Goal: Information Seeking & Learning: Understand process/instructions

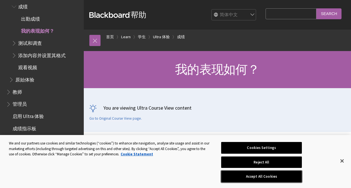
click at [258, 179] on button "Accept All Cookies" at bounding box center [261, 177] width 81 height 12
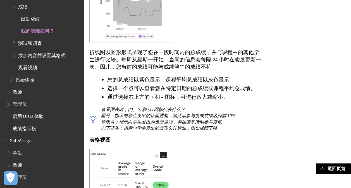
scroll to position [866, 0]
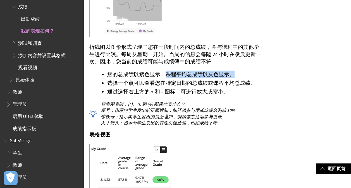
drag, startPoint x: 165, startPoint y: 74, endPoint x: 236, endPoint y: 76, distance: 70.7
click at [236, 76] on li "您的总成绩以紫色显示，课程平均总成绩以灰色显示。" at bounding box center [185, 75] width 156 height 8
click at [224, 91] on li "通过选择右上方的 + 和 – 图标，可进行放大或缩小。" at bounding box center [185, 92] width 156 height 8
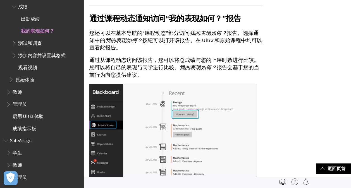
scroll to position [1704, 0]
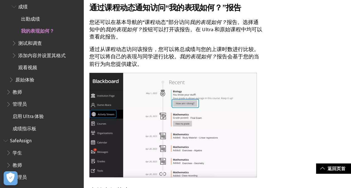
click at [290, 70] on div "“我的表现如何？”报告" at bounding box center [217, 43] width 267 height 3230
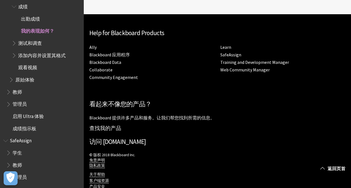
scroll to position [3472, 0]
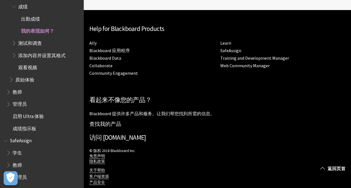
click at [33, 18] on span "出勤成绩" at bounding box center [30, 18] width 19 height 8
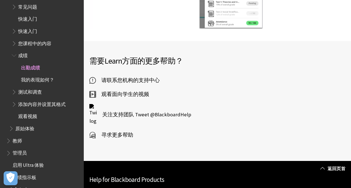
scroll to position [251, 0]
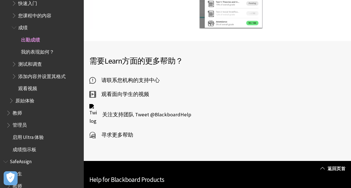
click at [26, 28] on span "成绩" at bounding box center [22, 27] width 9 height 8
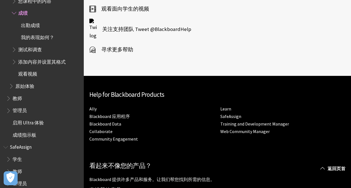
scroll to position [2031, 0]
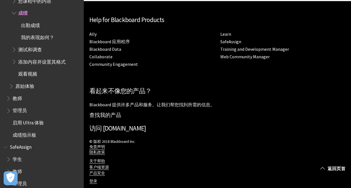
click at [13, 49] on span "Book outline for Blackboard Learn Help" at bounding box center [15, 48] width 6 height 7
click at [32, 38] on span "我的表现如何？" at bounding box center [37, 37] width 33 height 8
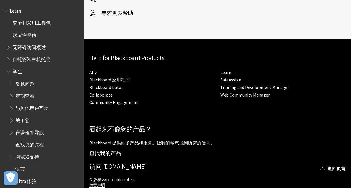
scroll to position [1947, 0]
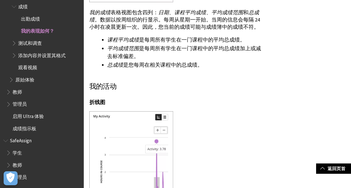
scroll to position [1142, 0]
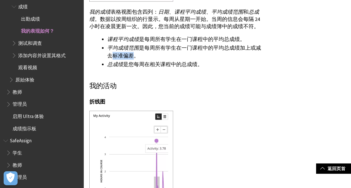
drag, startPoint x: 113, startPoint y: 55, endPoint x: 132, endPoint y: 53, distance: 19.4
click at [132, 53] on li "平均成绩范围 是每周所有学生在一门课程中的平均总成绩加上或减去标准偏差。" at bounding box center [185, 52] width 156 height 16
click at [157, 46] on li "平均成绩范围 是每周所有学生在一门课程中的平均总成绩加上或减去标准偏差。" at bounding box center [185, 52] width 156 height 16
drag, startPoint x: 109, startPoint y: 38, endPoint x: 137, endPoint y: 40, distance: 28.8
click at [137, 40] on span "课程平均成绩" at bounding box center [123, 39] width 32 height 6
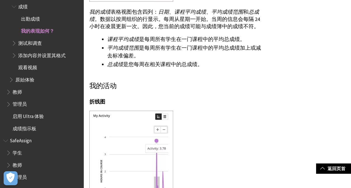
click at [138, 48] on span "平均成绩范围" at bounding box center [123, 48] width 32 height 6
drag, startPoint x: 152, startPoint y: 41, endPoint x: 173, endPoint y: 39, distance: 21.0
click at [173, 39] on li "课程平均成绩 是每周所有学生在一门课程中的平均总成绩。" at bounding box center [185, 39] width 156 height 8
copy li "所有学生"
drag, startPoint x: 207, startPoint y: 37, endPoint x: 238, endPoint y: 38, distance: 31.0
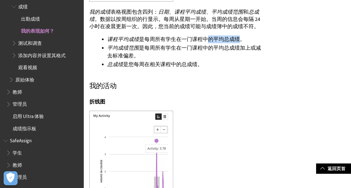
click at [238, 38] on li "课程平均成绩 是每周所有学生在一门课程中的平均总成绩。" at bounding box center [185, 39] width 156 height 8
copy li "的平均总成绩"
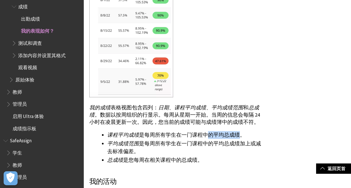
scroll to position [1114, 0]
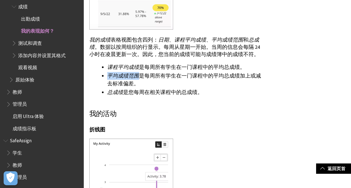
drag, startPoint x: 108, startPoint y: 76, endPoint x: 139, endPoint y: 78, distance: 30.5
click at [139, 78] on li "平均成绩范围 是每周所有学生在一门课程中的平均总成绩加上或减去标准偏差。" at bounding box center [185, 80] width 156 height 16
copy span "平均成绩范围"
drag, startPoint x: 113, startPoint y: 84, endPoint x: 132, endPoint y: 82, distance: 18.8
click at [132, 82] on li "平均成绩范围 是每周所有学生在一门课程中的平均总成绩加上或减去标准偏差。" at bounding box center [185, 80] width 156 height 16
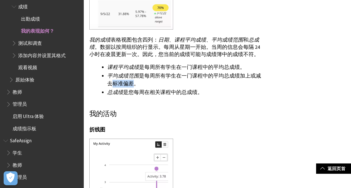
copy li "标准偏差"
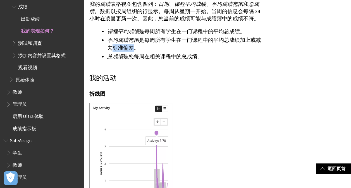
scroll to position [1170, 0]
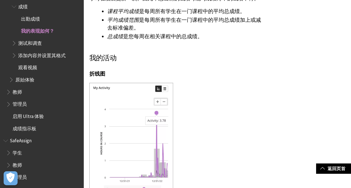
click at [245, 83] on div at bounding box center [175, 140] width 173 height 114
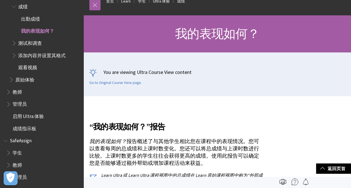
scroll to position [0, 0]
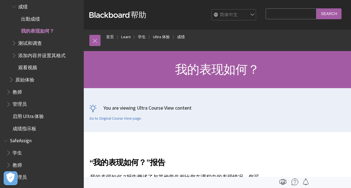
click at [212, 113] on div "You are viewing Ultra Course View content Go to Original Course View page." at bounding box center [217, 112] width 256 height 16
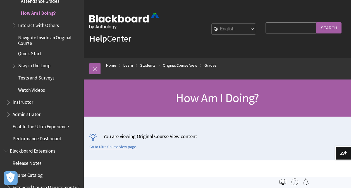
click at [227, 28] on select "English عربية Català Cymraeg Deutsch Español Suomi Français עברית Italiano 日本語 …" at bounding box center [234, 29] width 45 height 11
select select "/zh-hans/Learn/Student/Original/Grades/How_Am_I_Doing"
click at [212, 24] on select "English عربية Català Cymraeg Deutsch Español Suomi Français עברית Italiano 日本語 …" at bounding box center [234, 29] width 45 height 11
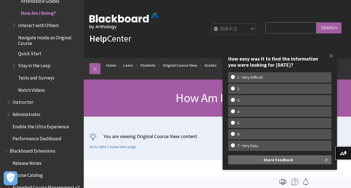
click at [188, 139] on p "You are viewing Original Course View content" at bounding box center [217, 136] width 256 height 7
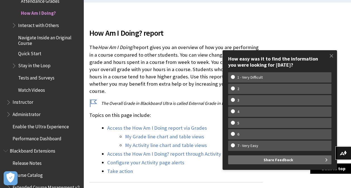
scroll to position [196, 0]
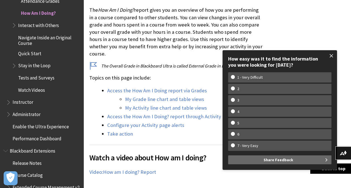
click at [332, 54] on span at bounding box center [332, 56] width 12 height 12
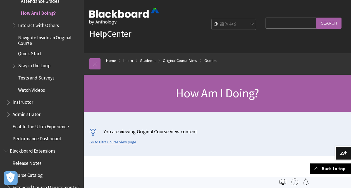
scroll to position [0, 0]
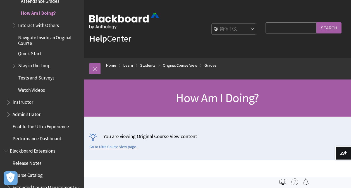
click at [218, 25] on select "English عربية Català Cymraeg Deutsch Español Suomi Français עברית Italiano 日本語 …" at bounding box center [234, 29] width 45 height 11
click at [212, 24] on select "English عربية Català Cymraeg Deutsch Español Suomi Français עברית Italiano 日本語 …" at bounding box center [234, 29] width 45 height 11
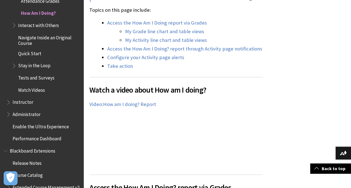
scroll to position [279, 0]
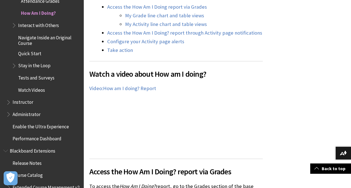
drag, startPoint x: 234, startPoint y: 110, endPoint x: 239, endPoint y: 109, distance: 4.9
